Goal: Information Seeking & Learning: Learn about a topic

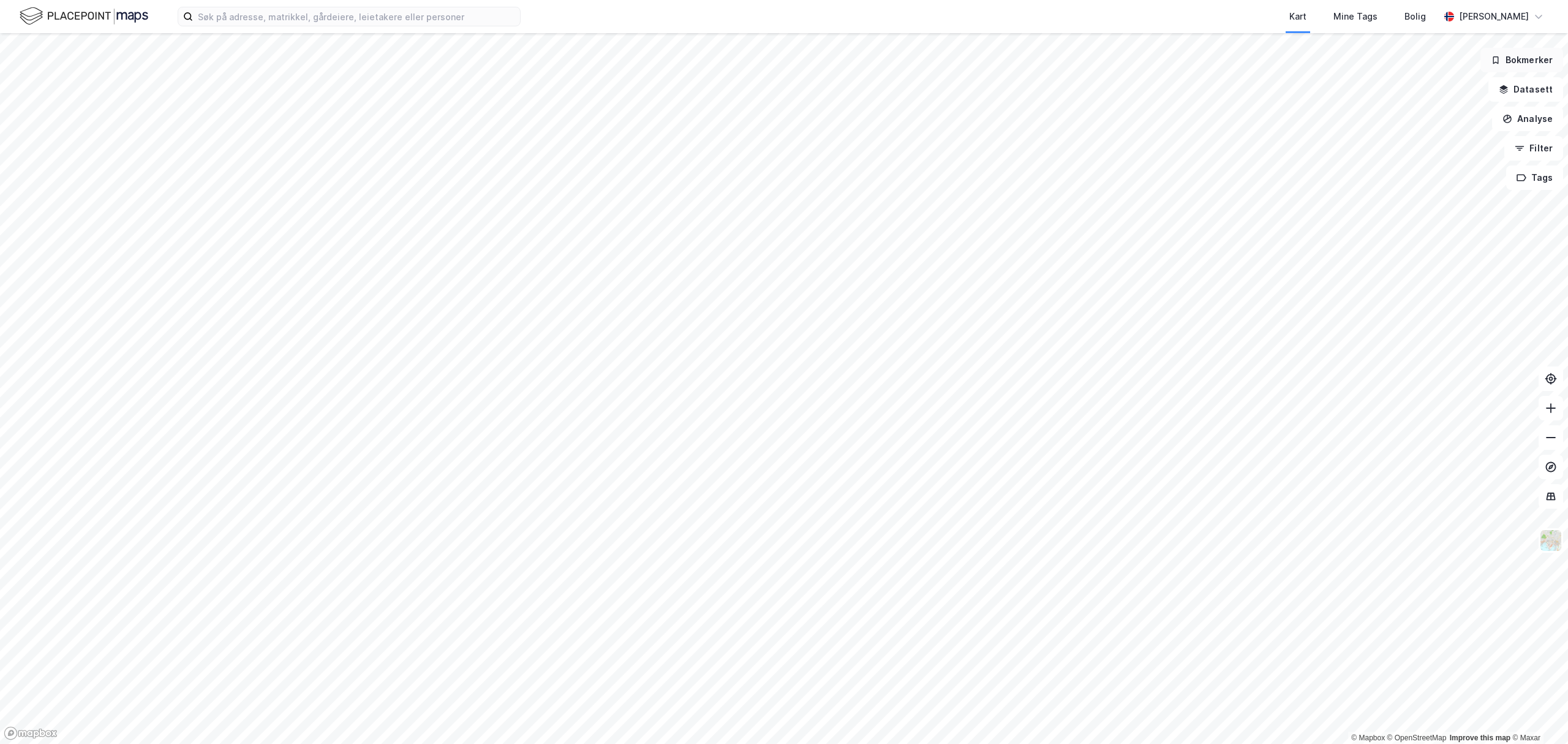
click at [1513, 62] on button "Bokmerker" at bounding box center [1522, 59] width 83 height 24
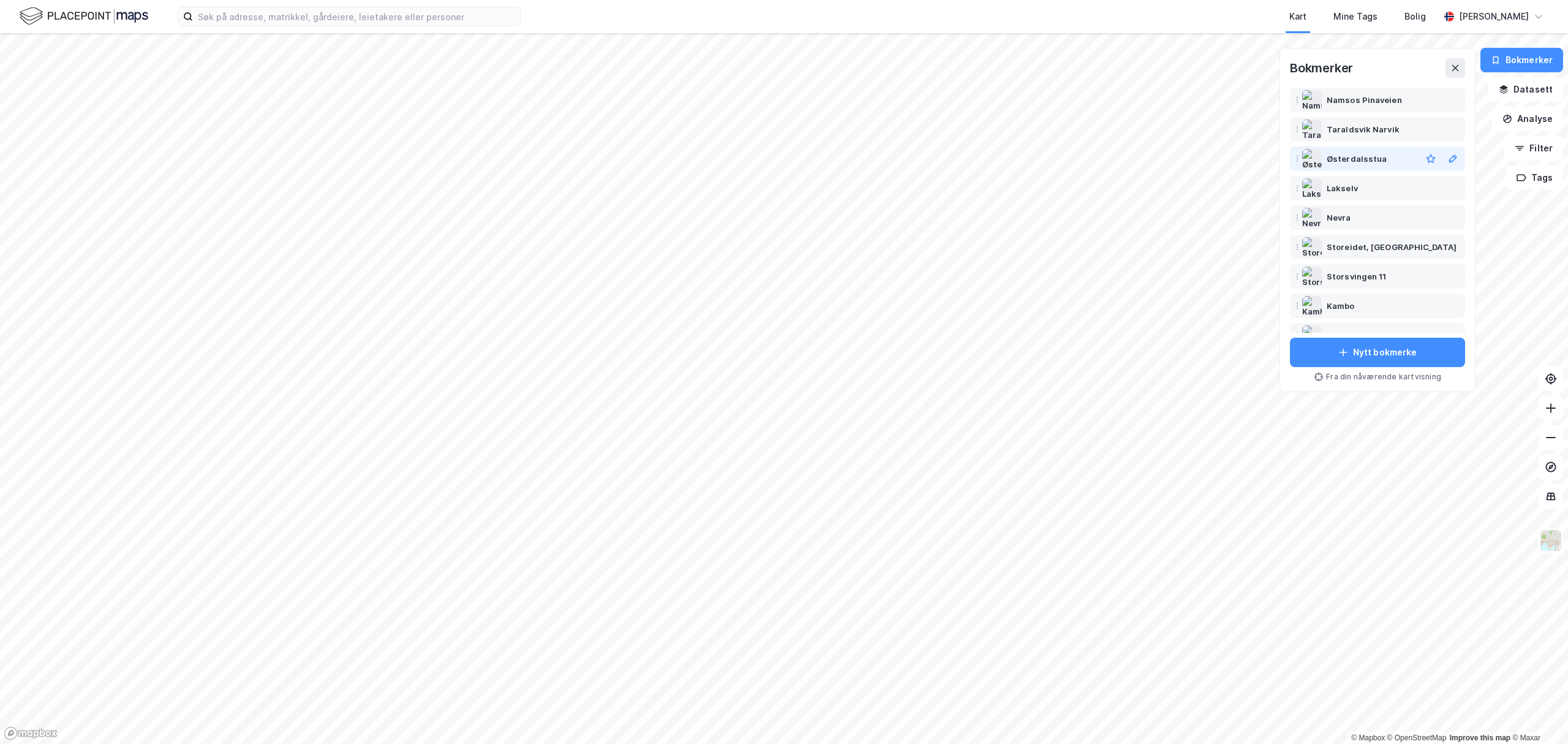
click at [1356, 158] on div "Østerdalsstua" at bounding box center [1356, 159] width 60 height 15
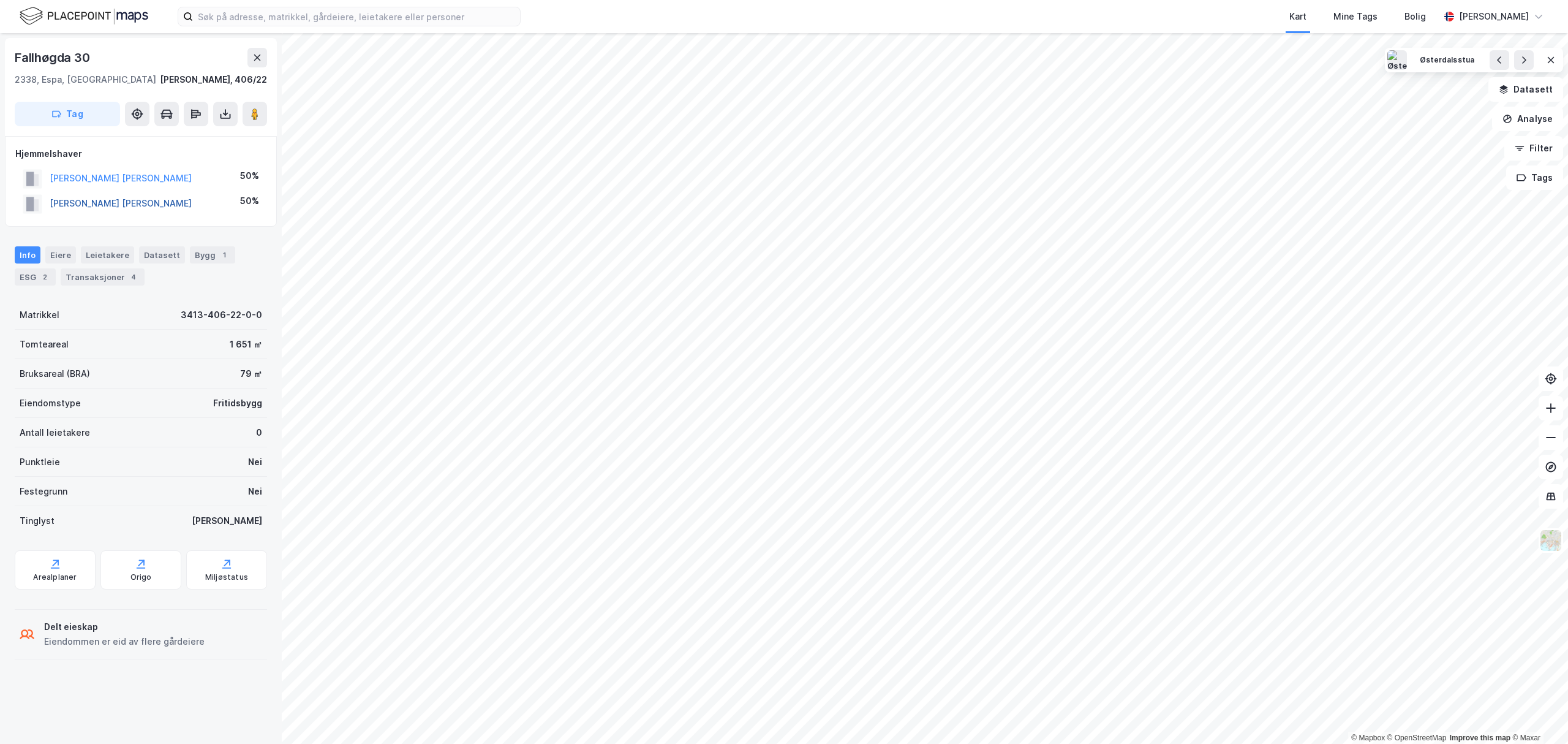
click at [0, 0] on button "[PERSON_NAME] [PERSON_NAME]" at bounding box center [0, 0] width 0 height 0
